Goal: Find specific page/section: Find specific page/section

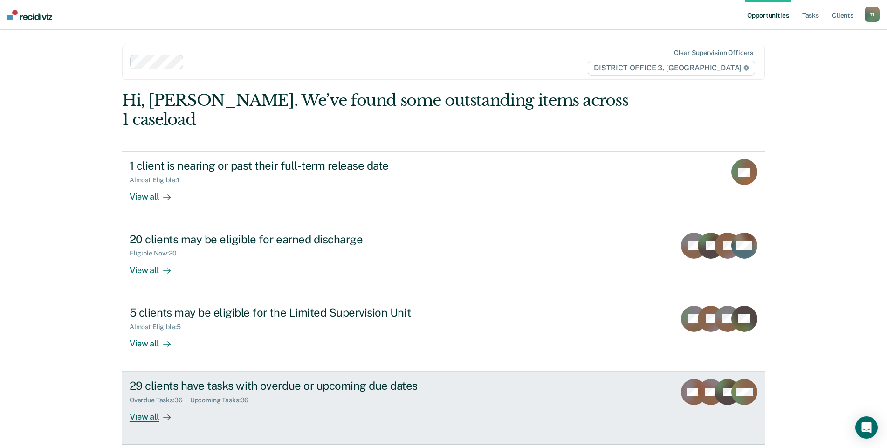
click at [163, 414] on icon at bounding box center [166, 417] width 7 height 7
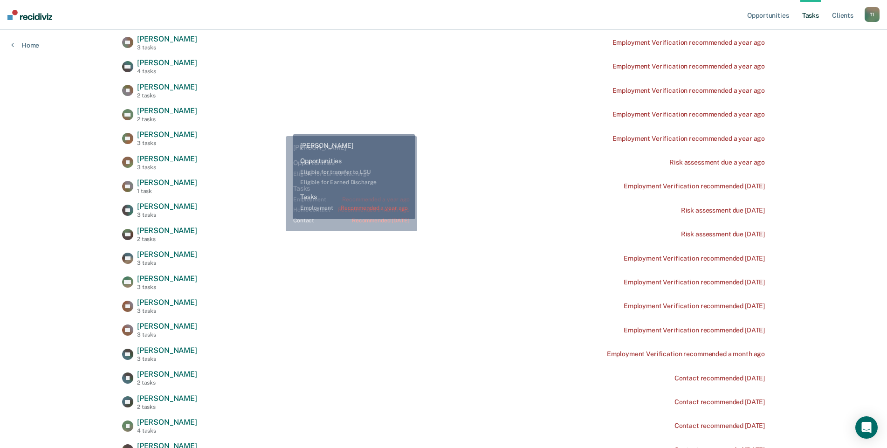
scroll to position [93, 0]
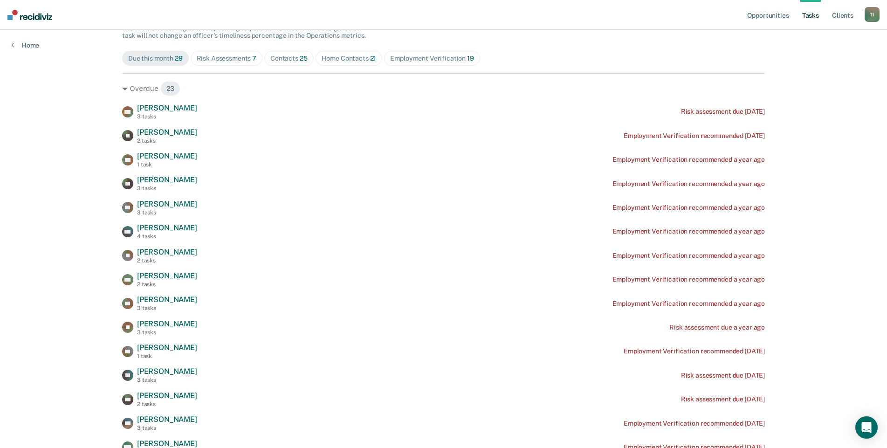
click at [412, 53] on span "Employment Verification 19" at bounding box center [432, 58] width 96 height 15
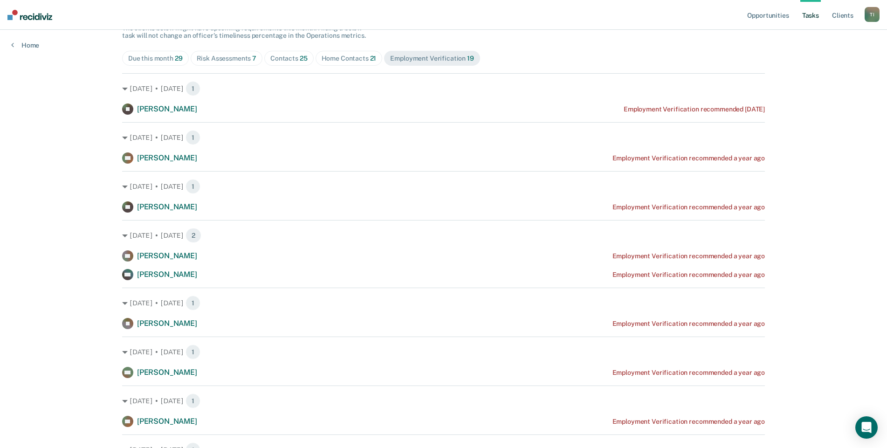
click at [359, 57] on div "Home Contacts 21" at bounding box center [349, 59] width 55 height 8
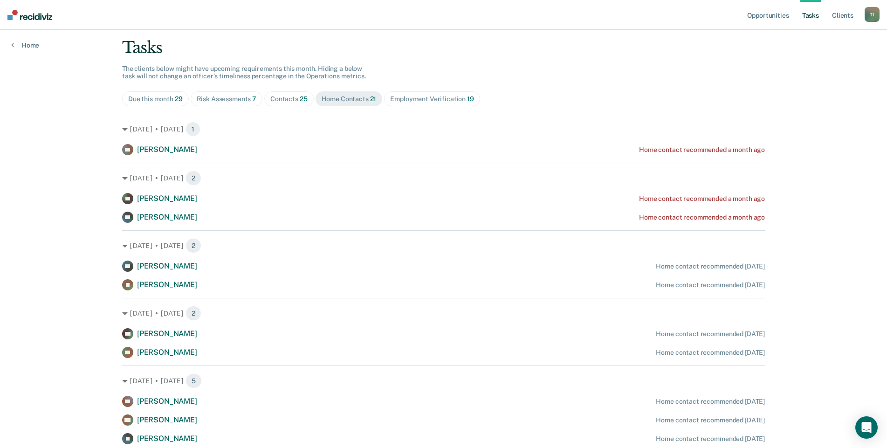
scroll to position [0, 0]
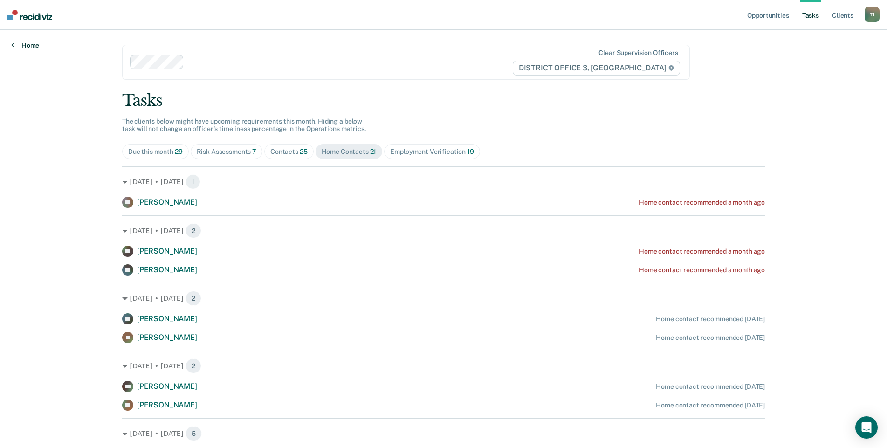
click at [32, 44] on link "Home" at bounding box center [25, 45] width 28 height 8
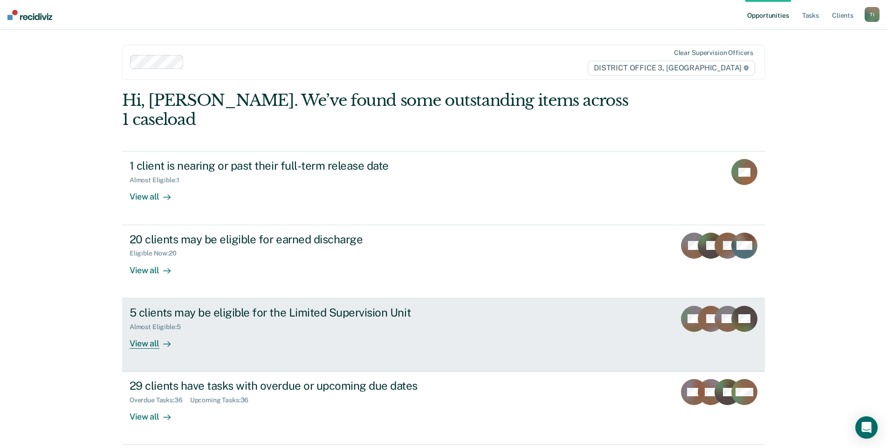
click at [148, 331] on div "View all" at bounding box center [156, 340] width 52 height 18
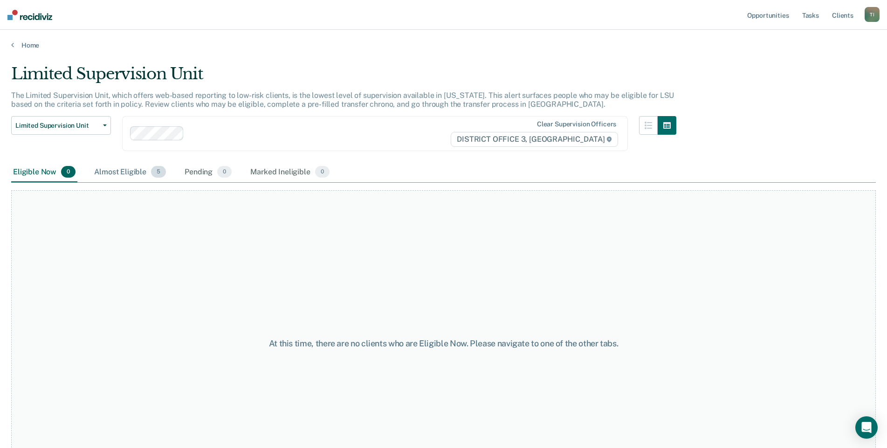
click at [148, 176] on div "Almost Eligible 5" at bounding box center [130, 172] width 76 height 21
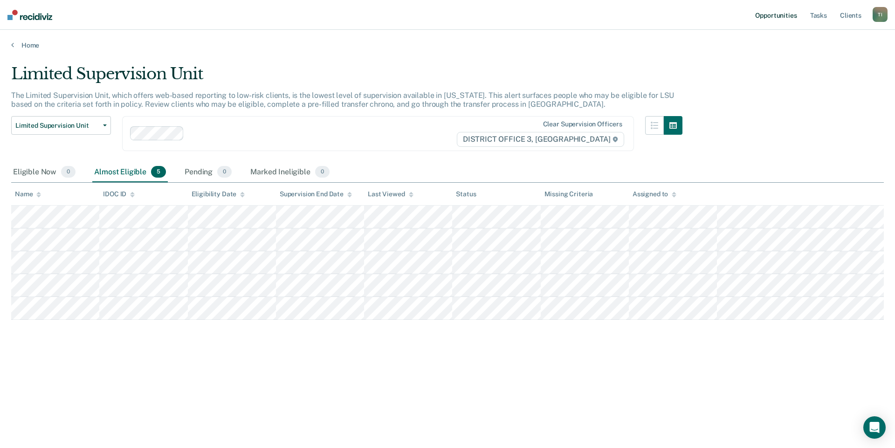
click at [794, 15] on link "Opportunities" at bounding box center [775, 15] width 45 height 30
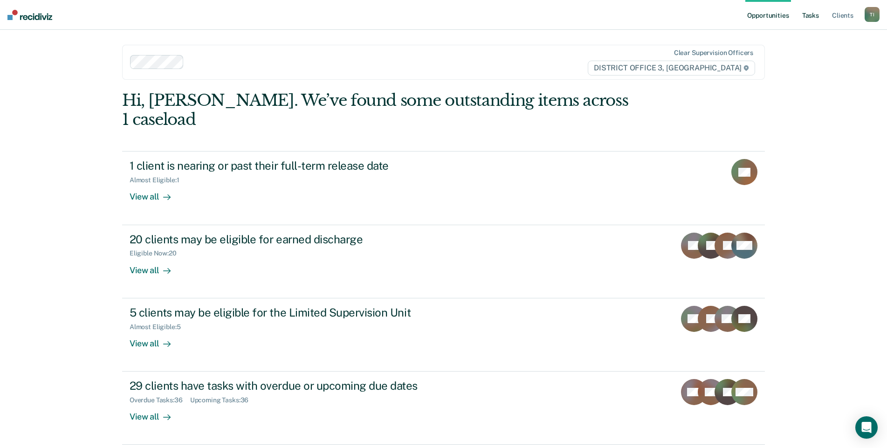
click at [807, 16] on link "Tasks" at bounding box center [811, 15] width 21 height 30
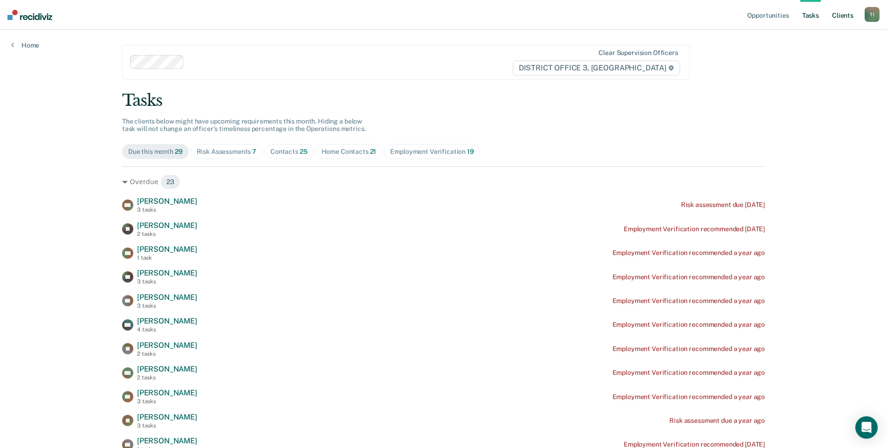
click at [852, 18] on link "Client s" at bounding box center [842, 15] width 25 height 30
